Goal: Information Seeking & Learning: Check status

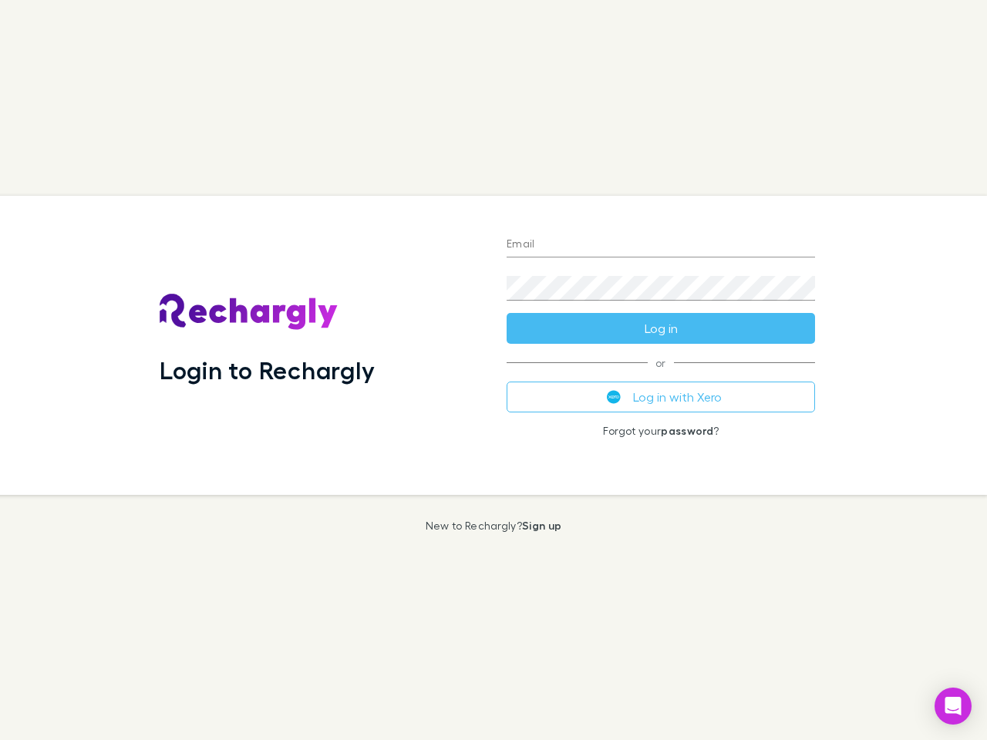
click at [493, 370] on div "Login to Rechargly" at bounding box center [320, 345] width 347 height 299
click at [661, 245] on input "Email" at bounding box center [660, 245] width 308 height 25
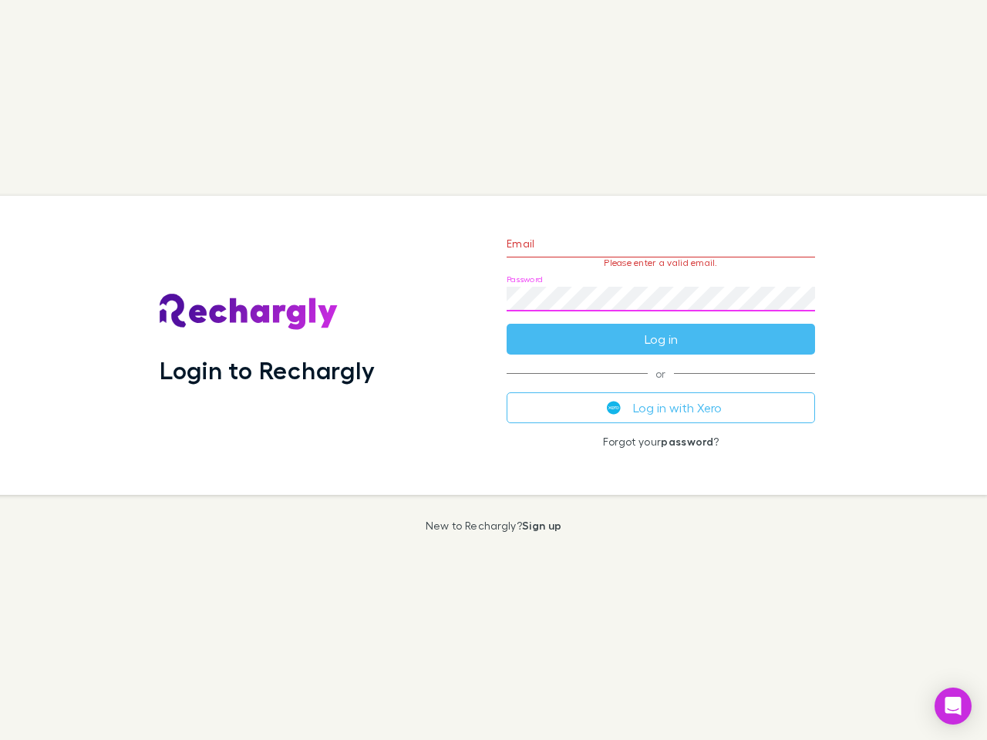
click at [661, 328] on form "Email Please enter a valid email. Password Log in" at bounding box center [660, 287] width 308 height 134
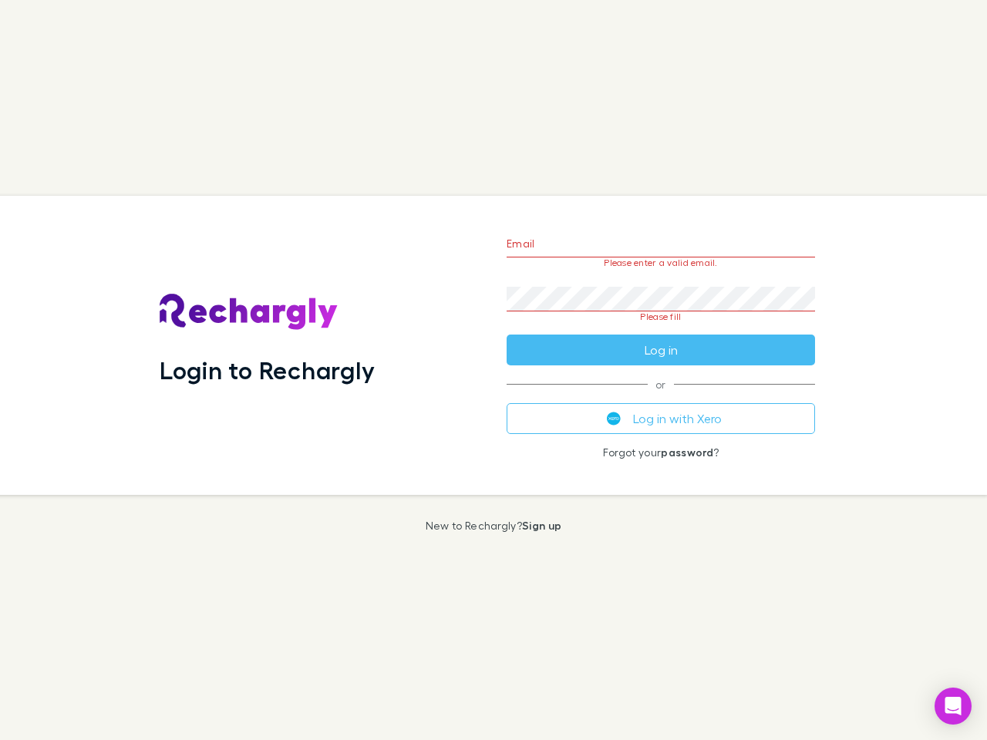
click at [661, 397] on div "Email Please enter a valid email. Password Please fill Log in or Log in with Xe…" at bounding box center [660, 345] width 333 height 299
click at [953, 706] on icon "Open Intercom Messenger" at bounding box center [953, 706] width 16 height 18
